Goal: Task Accomplishment & Management: Use online tool/utility

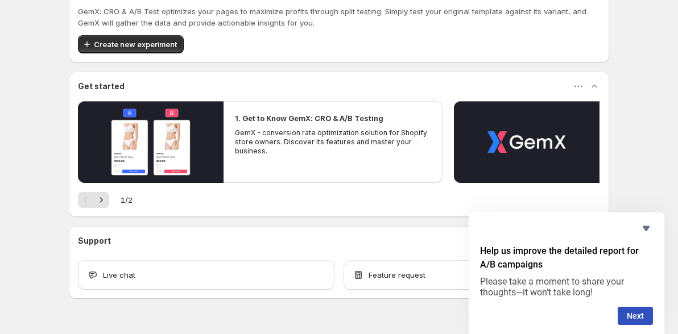
scroll to position [59, 0]
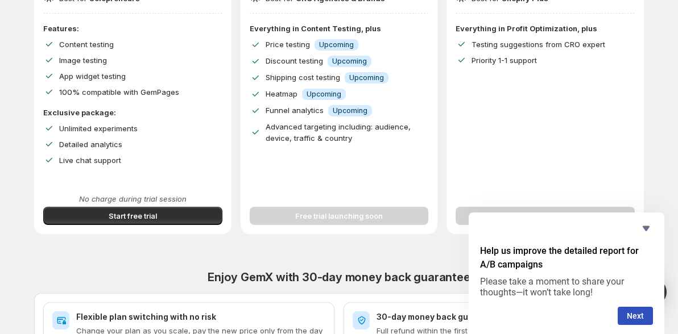
scroll to position [249, 0]
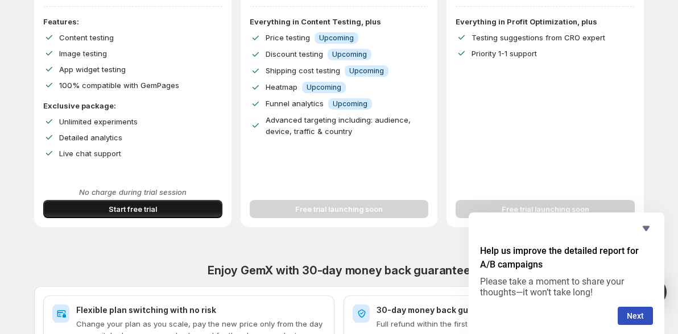
click at [114, 206] on span "Start free trial" at bounding box center [133, 209] width 48 height 11
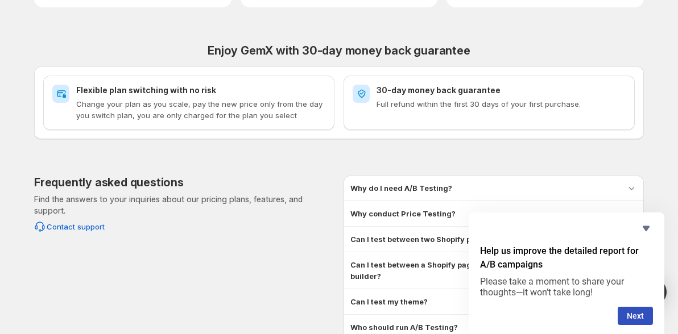
scroll to position [495, 0]
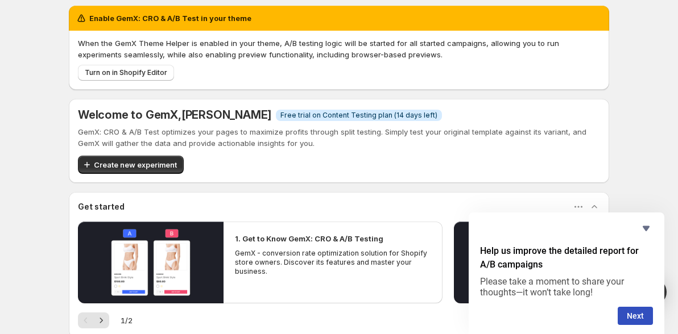
scroll to position [9, 0]
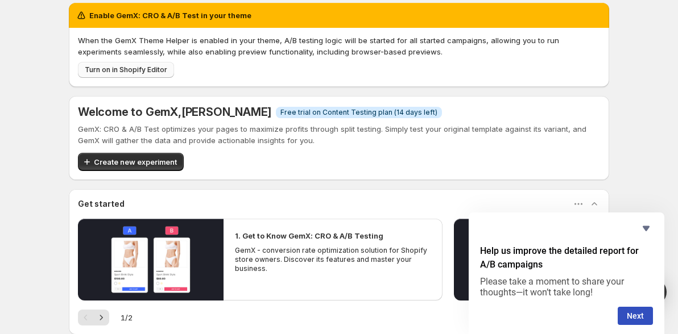
click at [137, 75] on button "Turn on in Shopify Editor" at bounding box center [126, 70] width 96 height 16
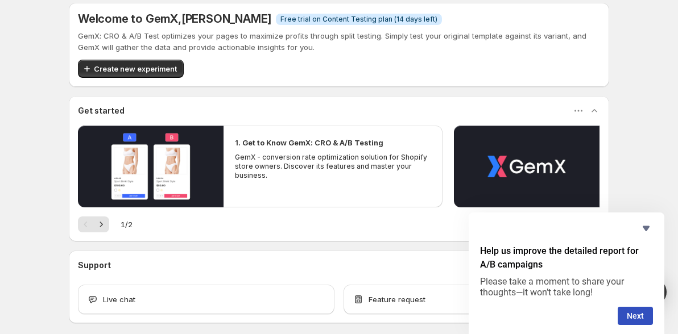
scroll to position [59, 0]
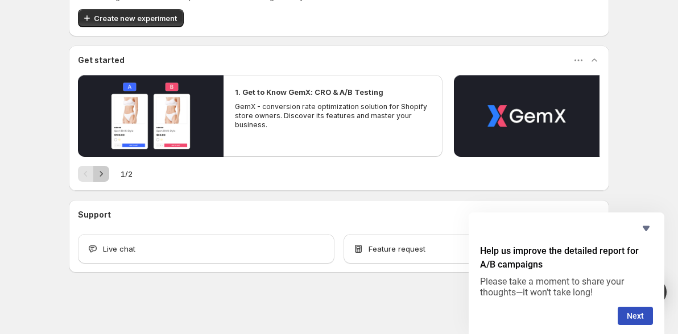
click at [101, 178] on icon "Next" at bounding box center [101, 173] width 11 height 11
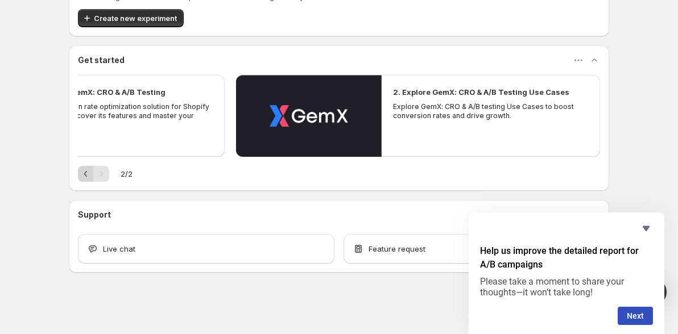
click at [82, 169] on icon "Previous" at bounding box center [85, 173] width 11 height 11
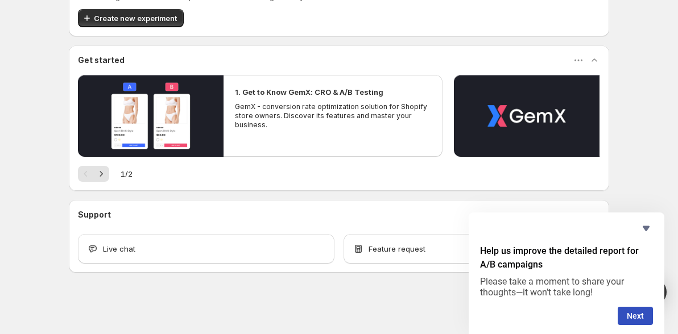
scroll to position [0, 0]
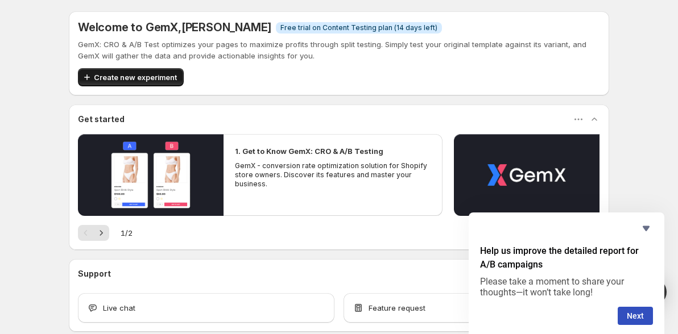
click at [110, 85] on button "Create new experiment" at bounding box center [131, 77] width 106 height 18
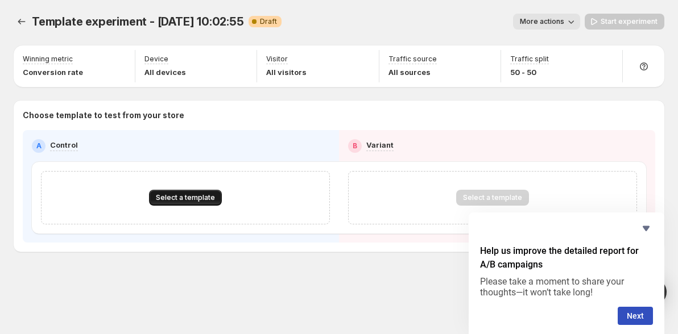
click at [195, 201] on span "Select a template" at bounding box center [185, 197] width 59 height 9
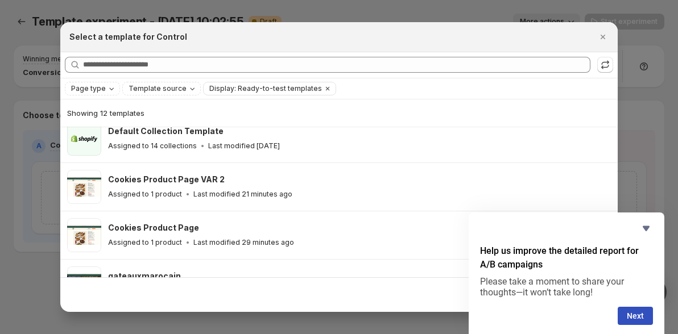
scroll to position [158, 0]
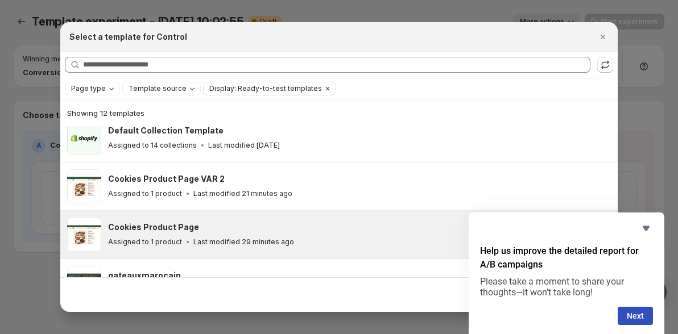
click at [190, 223] on h3 "Cookies Product Page" at bounding box center [153, 227] width 91 height 11
click at [645, 230] on icon "Hide survey" at bounding box center [645, 228] width 7 height 5
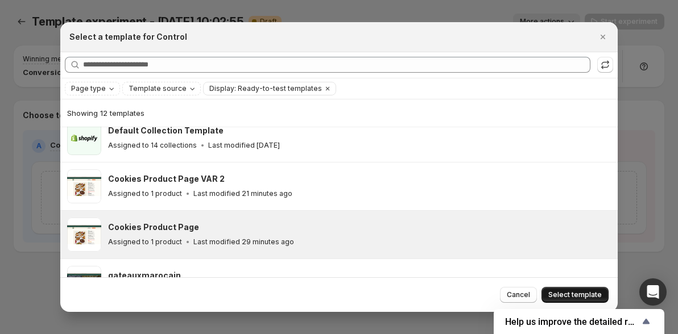
click at [584, 292] on span "Select template" at bounding box center [574, 294] width 53 height 9
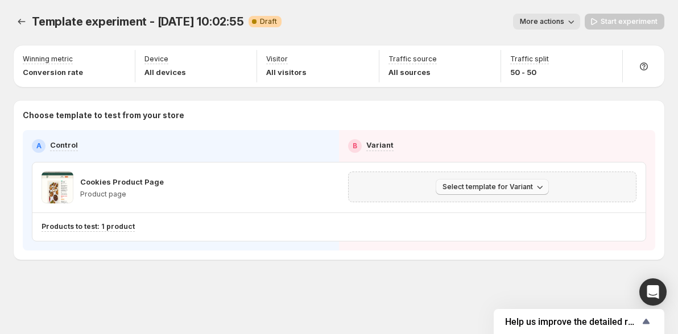
click at [476, 188] on span "Select template for Variant" at bounding box center [487, 186] width 90 height 9
click at [471, 211] on span "Select an existing template" at bounding box center [484, 210] width 96 height 9
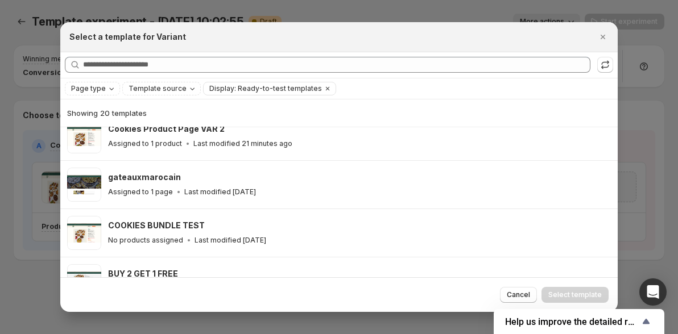
scroll to position [210, 0]
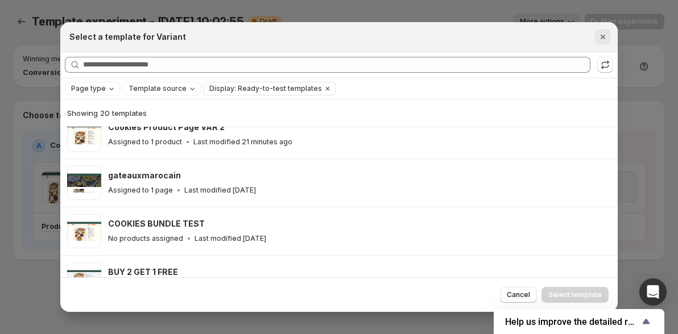
click at [598, 38] on icon "Close" at bounding box center [602, 36] width 11 height 11
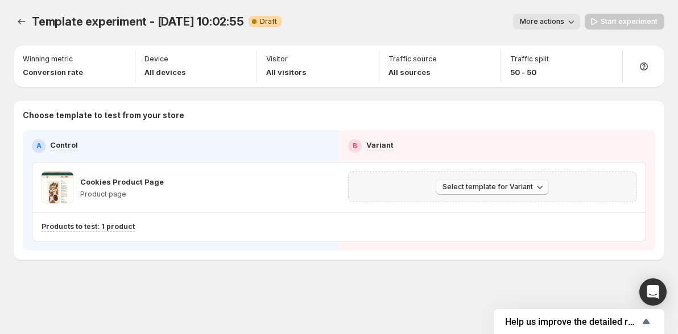
click at [518, 182] on button "Select template for Variant" at bounding box center [491, 187] width 113 height 16
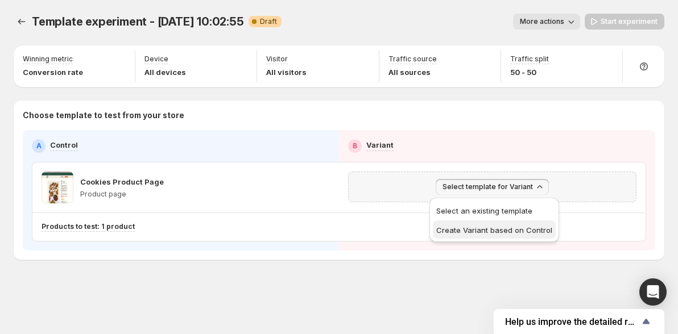
click at [518, 231] on span "Create Variant based on Control" at bounding box center [494, 230] width 116 height 9
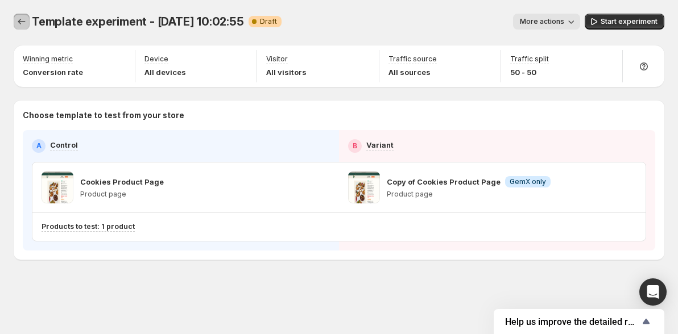
click at [17, 19] on icon "Experiments" at bounding box center [21, 21] width 11 height 11
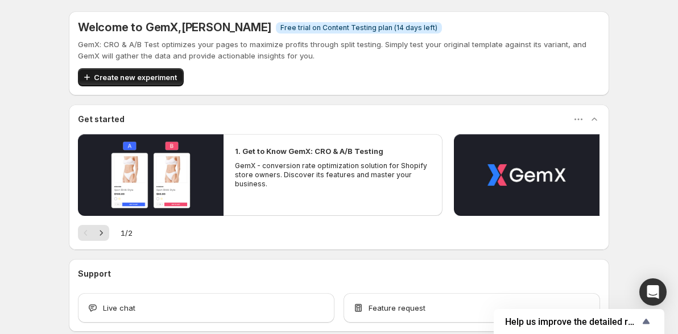
click at [156, 74] on span "Create new experiment" at bounding box center [135, 77] width 83 height 11
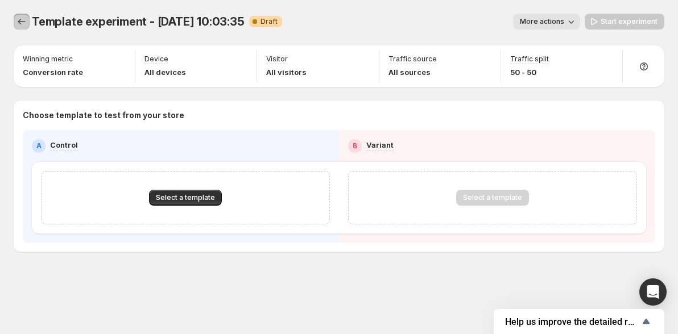
click at [16, 22] on icon "Experiments" at bounding box center [21, 21] width 11 height 11
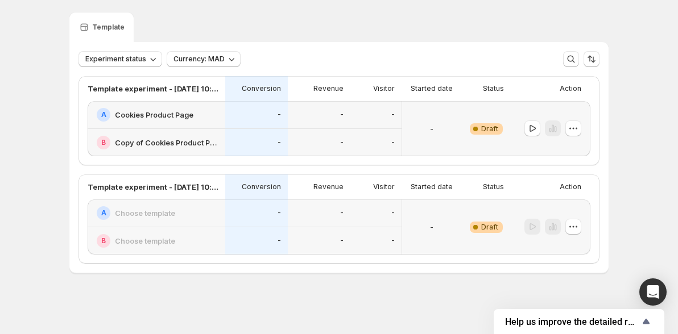
scroll to position [32, 0]
click at [576, 230] on icon "button" at bounding box center [572, 226] width 11 height 11
click at [566, 303] on span "Delete" at bounding box center [564, 307] width 23 height 9
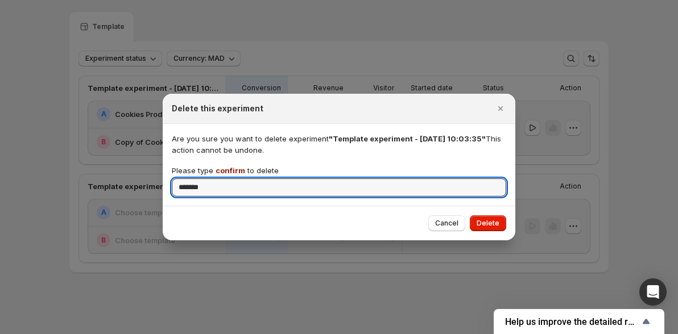
type input "*******"
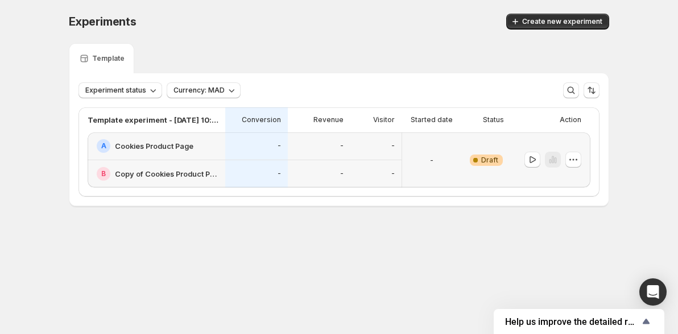
scroll to position [0, 0]
click at [394, 140] on div "-" at bounding box center [376, 146] width 38 height 14
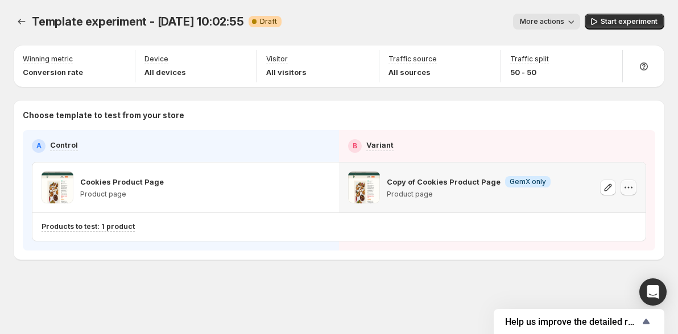
click at [630, 186] on icon "button" at bounding box center [627, 187] width 11 height 11
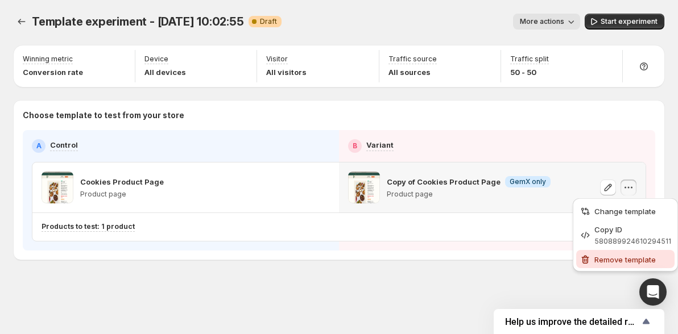
click at [611, 266] on button "Remove template" at bounding box center [625, 259] width 98 height 18
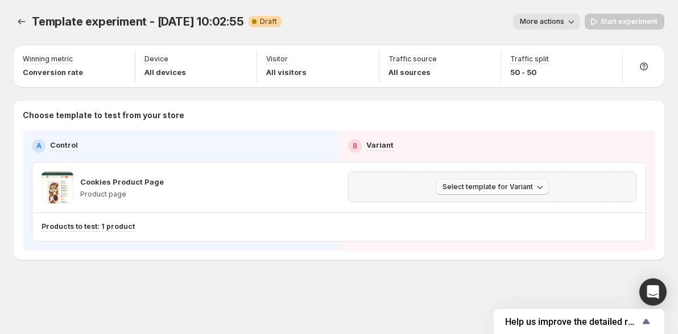
click at [479, 189] on span "Select template for Variant" at bounding box center [487, 186] width 90 height 9
click at [479, 210] on span "Select an existing template" at bounding box center [484, 210] width 96 height 9
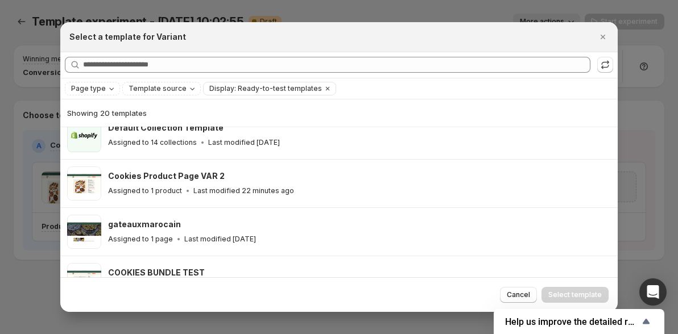
scroll to position [163, 0]
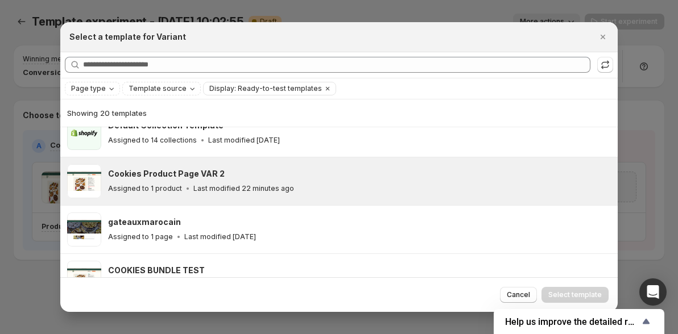
click at [288, 193] on div "Cookies Product Page VAR 2 Assigned to 1 product Last modified 22 minutes ago" at bounding box center [359, 181] width 503 height 34
click at [560, 293] on span "Select template" at bounding box center [574, 294] width 53 height 9
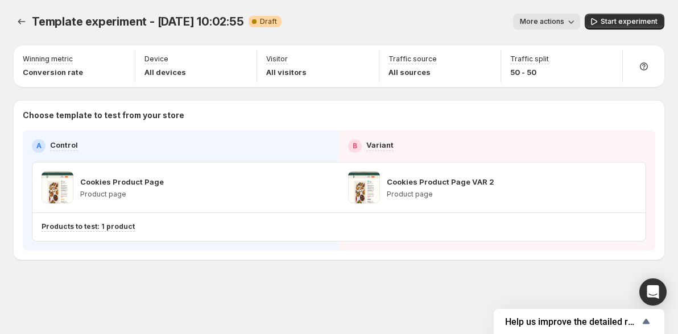
click at [314, 276] on div "Template experiment - [DATE] 10:02:55. This page is ready Template experiment -…" at bounding box center [339, 160] width 678 height 321
click at [620, 21] on span "Start experiment" at bounding box center [628, 21] width 57 height 9
click at [16, 22] on icon "Experiments" at bounding box center [21, 21] width 11 height 11
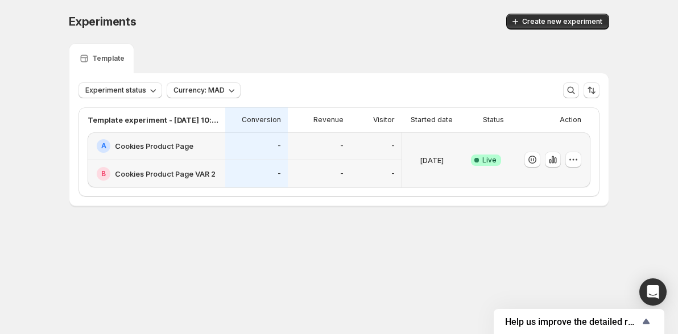
click at [361, 153] on div "-" at bounding box center [375, 146] width 51 height 28
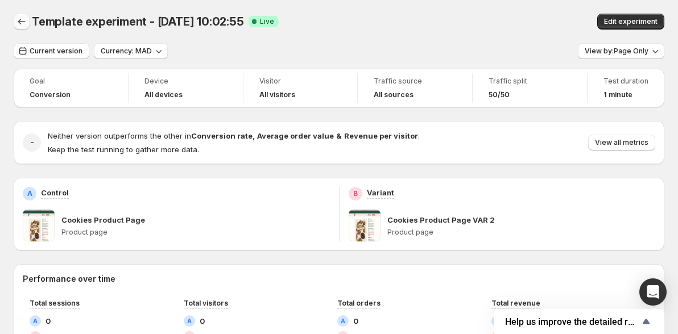
click at [17, 24] on icon "Back" at bounding box center [21, 21] width 11 height 11
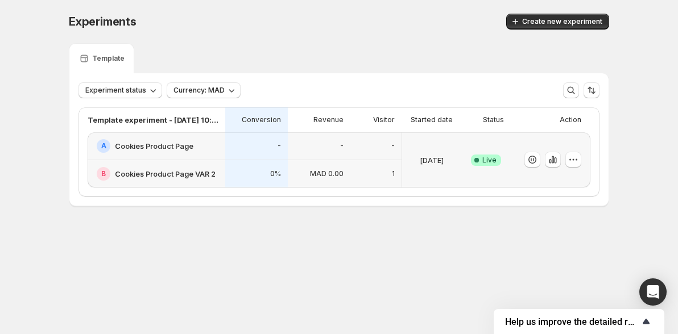
click at [600, 321] on span "Help us improve the detailed report for A/B campaigns" at bounding box center [572, 322] width 134 height 11
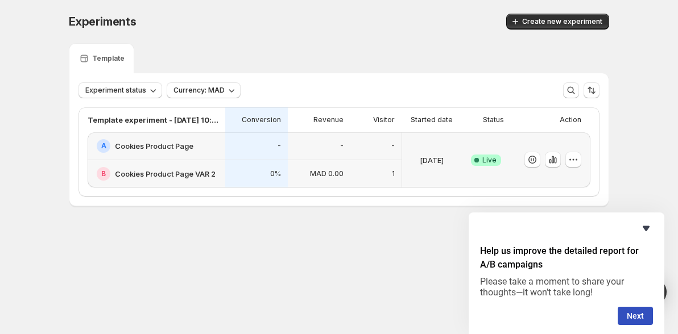
click at [648, 229] on icon "Hide survey" at bounding box center [645, 228] width 7 height 5
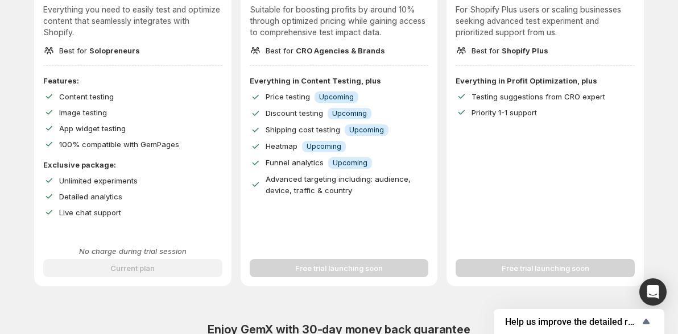
scroll to position [190, 0]
